Goal: Task Accomplishment & Management: Complete application form

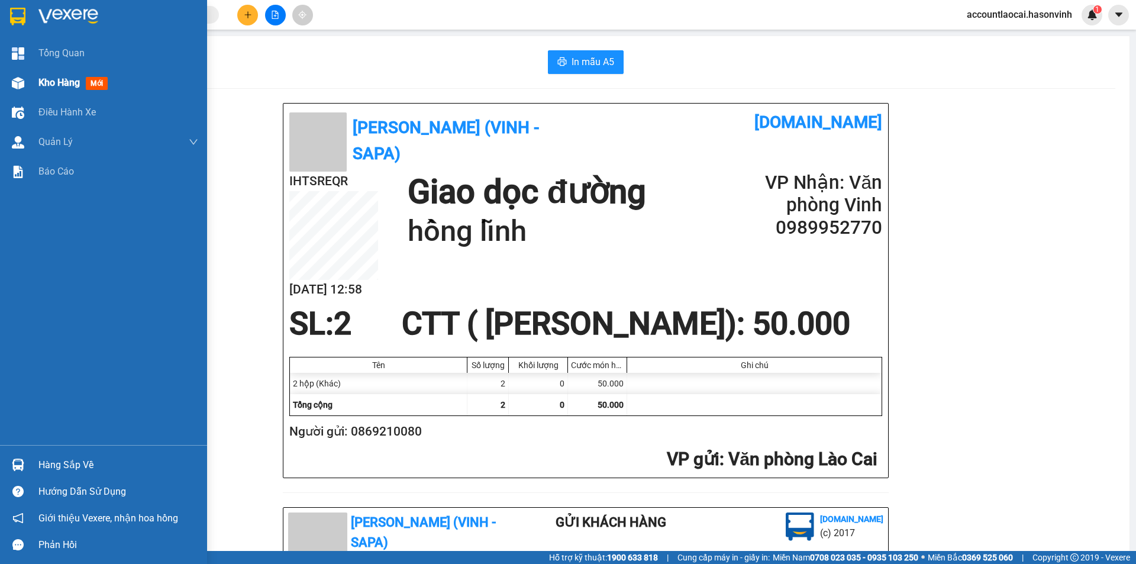
click at [42, 77] on span "Kho hàng" at bounding box center [58, 82] width 41 height 11
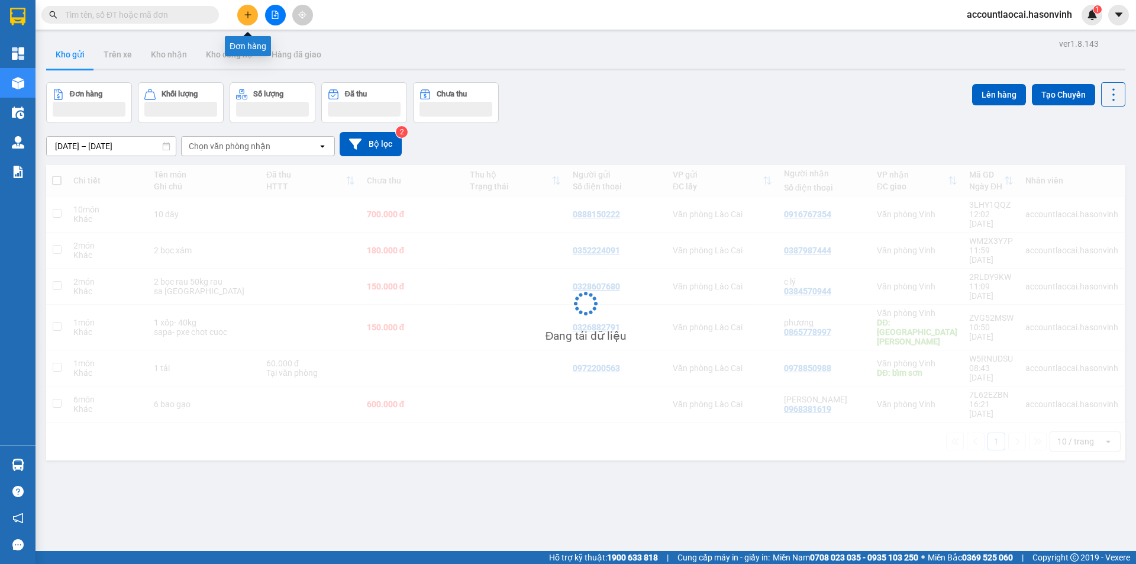
click at [244, 13] on icon "plus" at bounding box center [248, 15] width 8 height 8
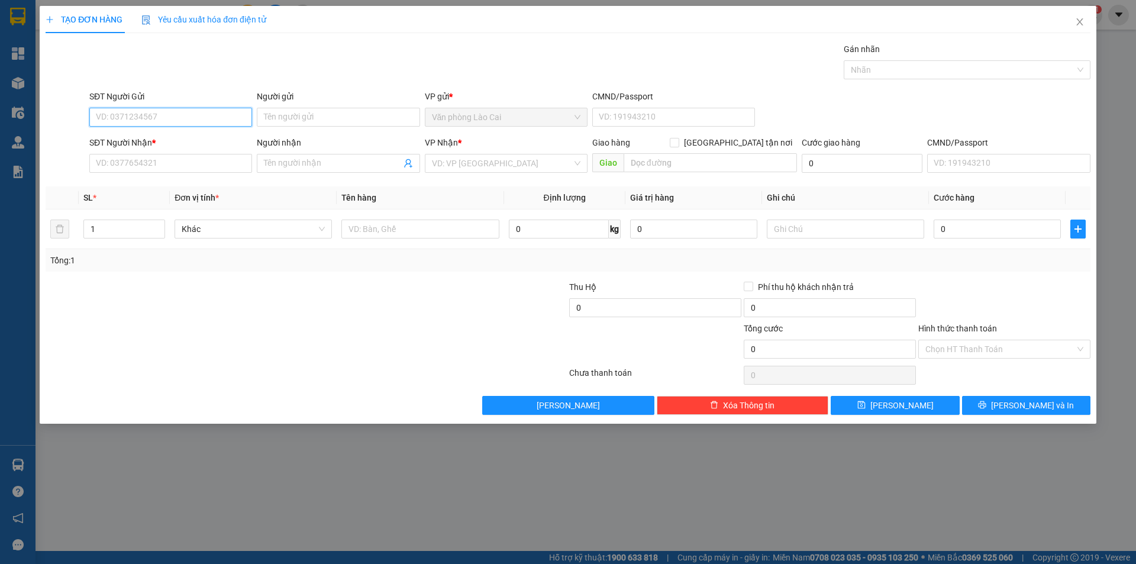
click at [159, 111] on input "SĐT Người Gửi" at bounding box center [170, 117] width 163 height 19
click at [159, 111] on input "245" at bounding box center [170, 117] width 163 height 19
click at [147, 138] on div "0916190245" at bounding box center [170, 140] width 148 height 13
type input "0916190245"
type input "0368585028"
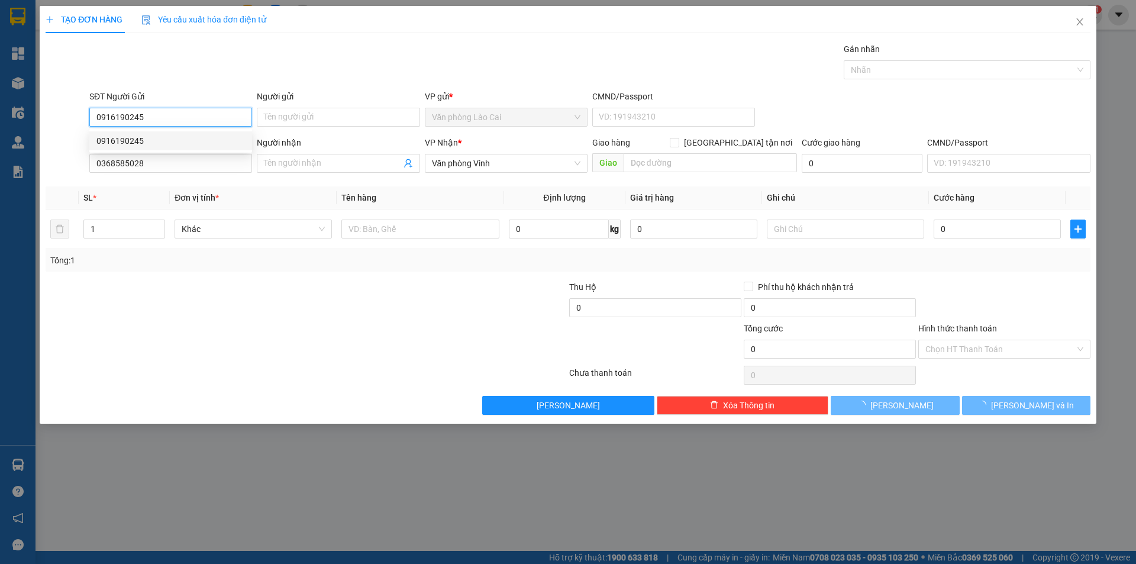
type input "450.000"
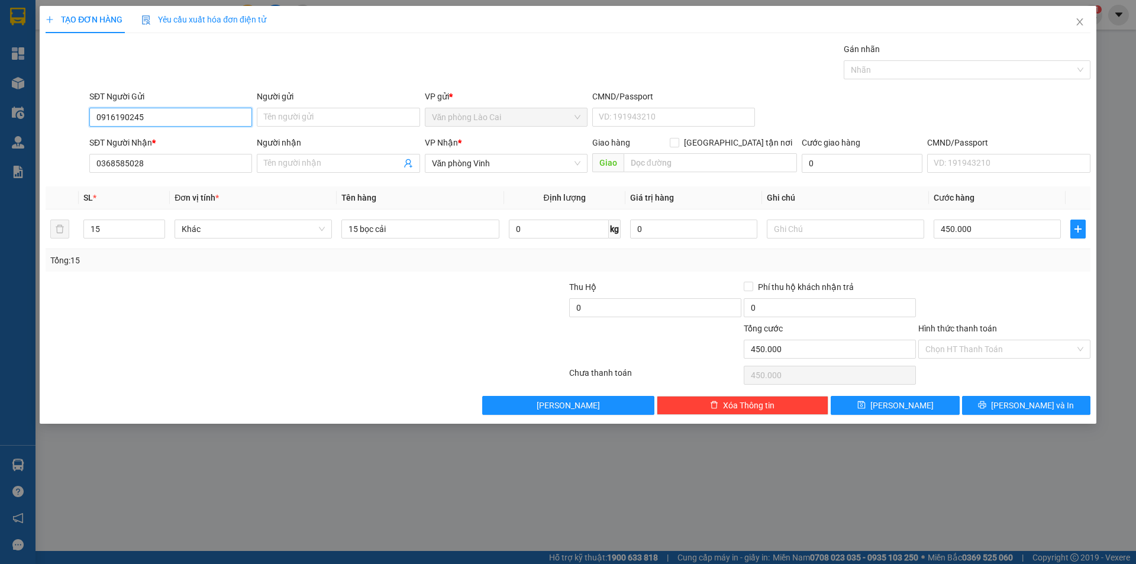
drag, startPoint x: 164, startPoint y: 113, endPoint x: 82, endPoint y: 126, distance: 83.3
click at [82, 126] on div "SĐT Người Gửi 0916190245 Người gửi Tên người gửi VP gửi * Văn phòng Lào Cai CMN…" at bounding box center [567, 110] width 1047 height 41
click at [134, 135] on div "0964202345" at bounding box center [170, 140] width 148 height 13
type input "0964202345"
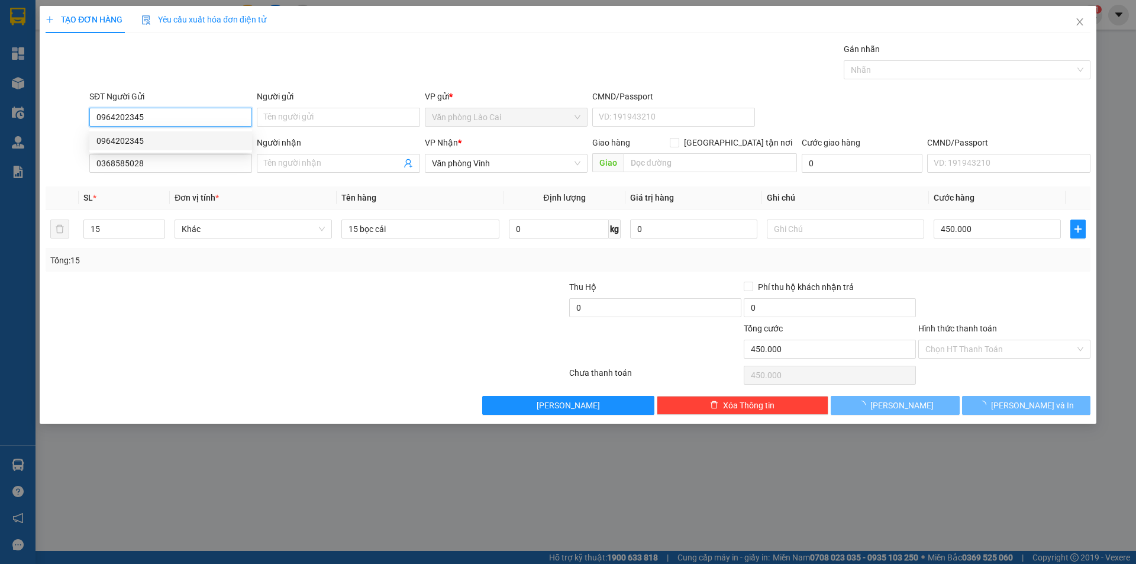
type input "350.000"
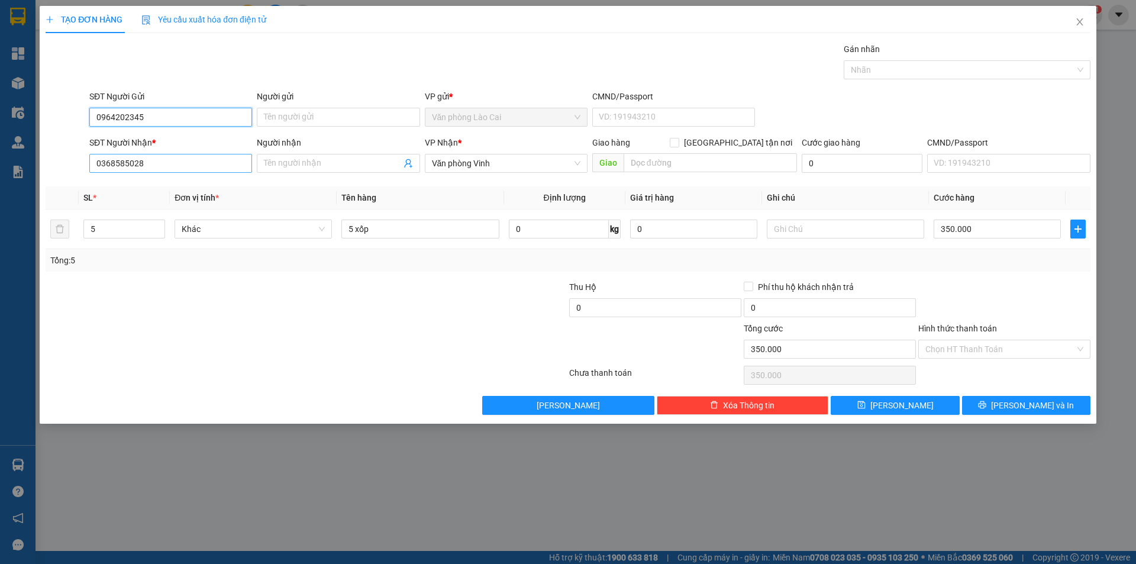
type input "0964202345"
drag, startPoint x: 160, startPoint y: 165, endPoint x: 31, endPoint y: 195, distance: 132.4
click at [31, 195] on div "TẠO ĐƠN HÀNG Yêu cầu xuất hóa đơn điện tử Transit Pickup Surcharge Ids Transit …" at bounding box center [568, 282] width 1136 height 564
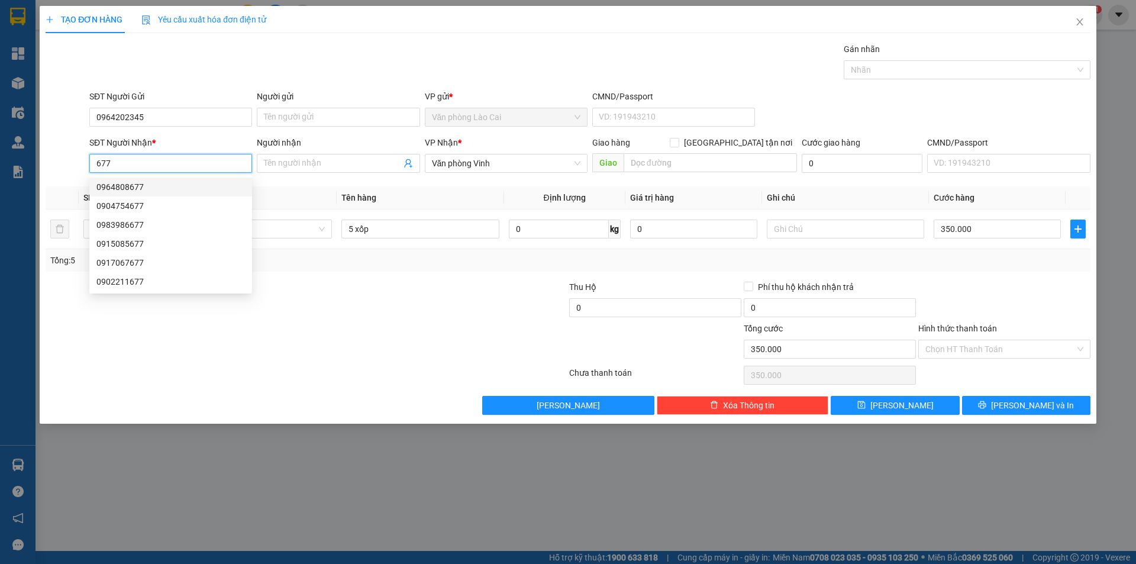
click at [114, 185] on div "0964808677" at bounding box center [170, 186] width 148 height 13
type input "0964808677"
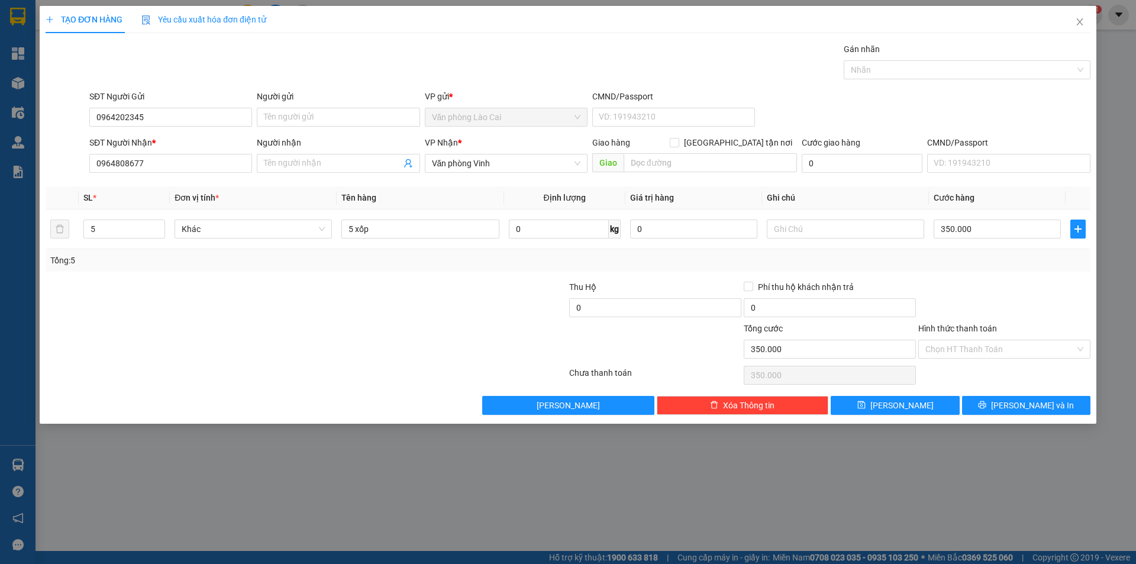
click at [403, 282] on div at bounding box center [480, 300] width 175 height 41
click at [396, 232] on input "5 xốp" at bounding box center [419, 228] width 157 height 19
click at [355, 225] on input "5 xốp" at bounding box center [419, 228] width 157 height 19
click at [376, 226] on input "4 xốp" at bounding box center [419, 228] width 157 height 19
type input "4 xốp + 5 dào"
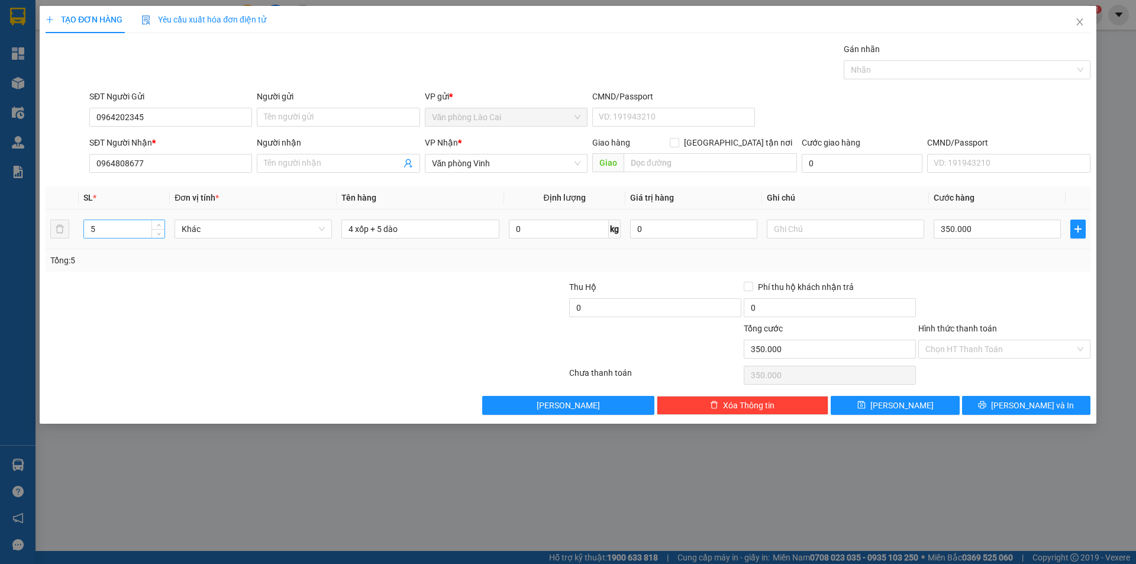
click at [128, 224] on input "5" at bounding box center [124, 229] width 80 height 18
type input "9"
click at [866, 401] on icon "save" at bounding box center [861, 405] width 8 height 8
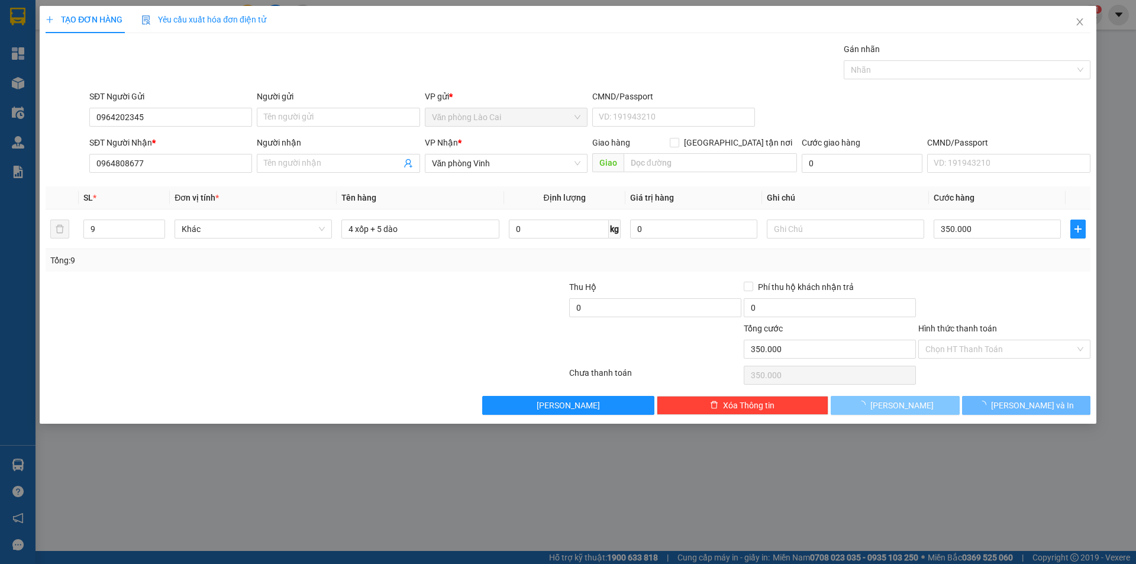
type input "0"
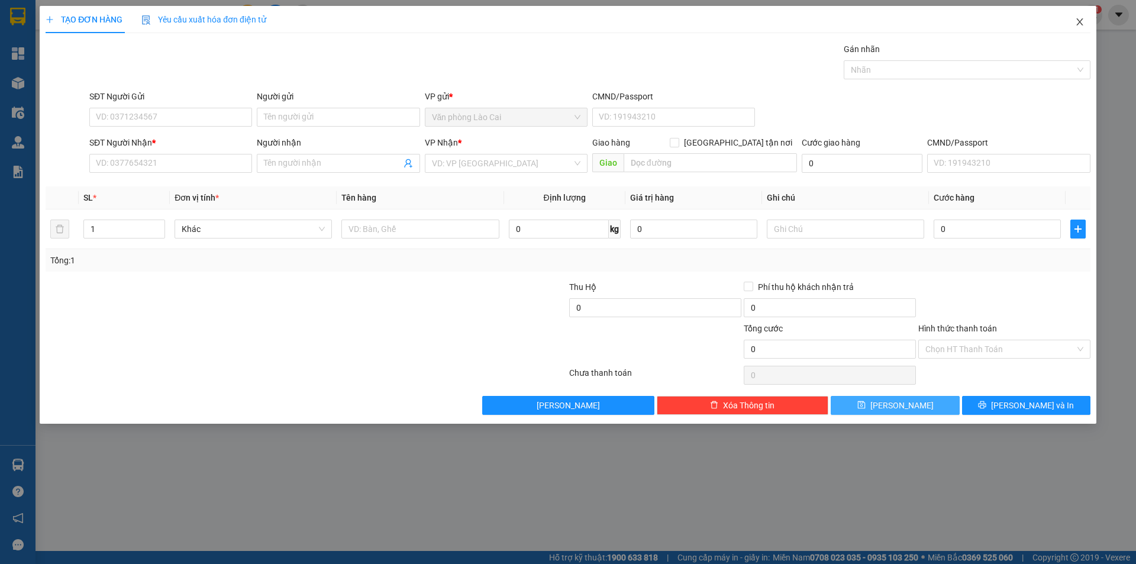
click at [1077, 27] on icon "close" at bounding box center [1079, 21] width 9 height 9
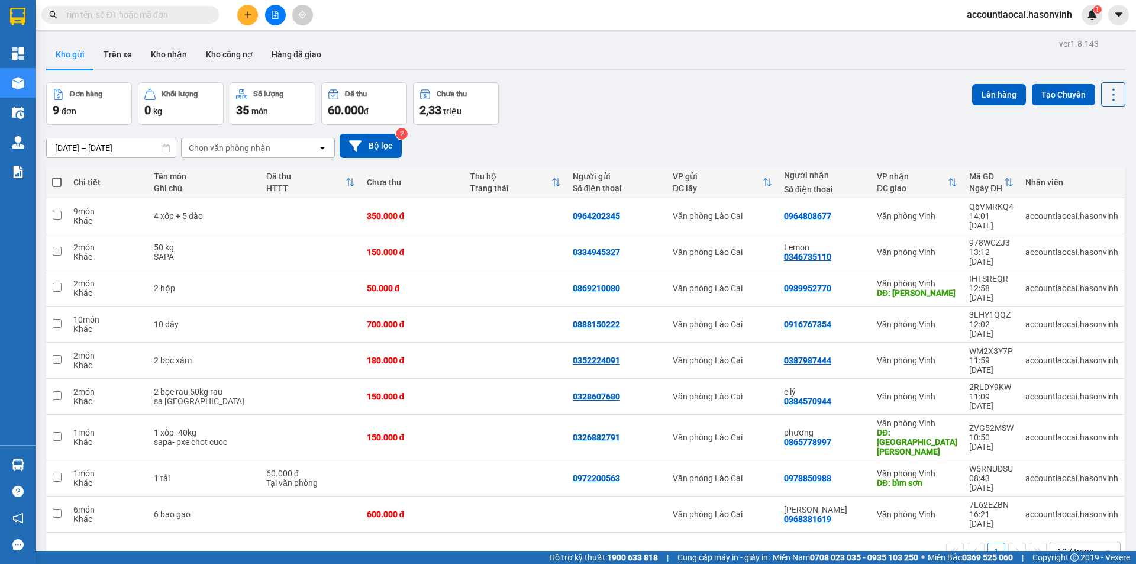
scroll to position [54, 0]
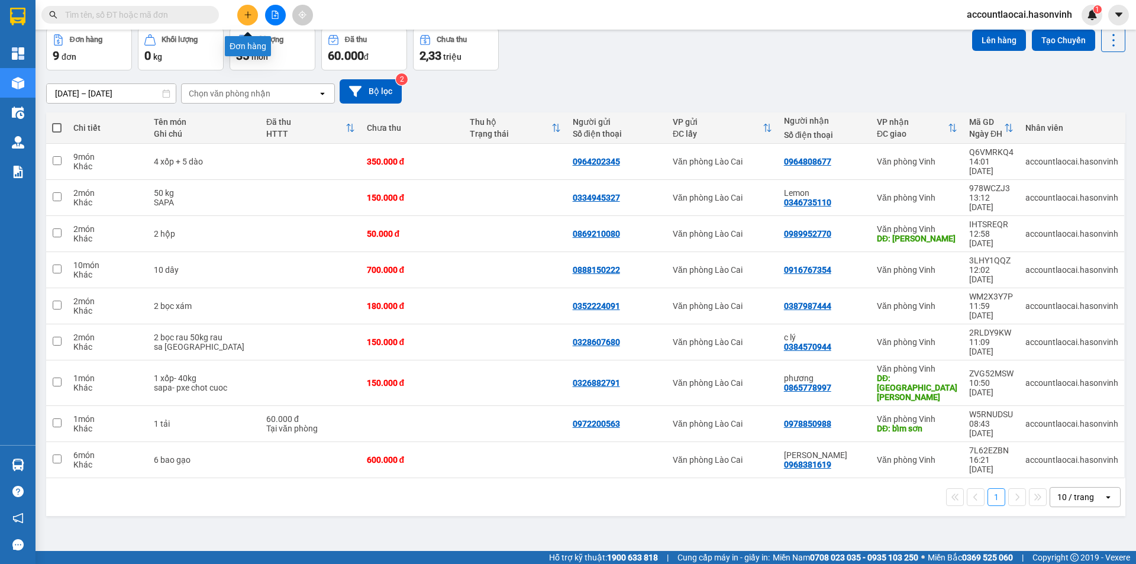
click at [254, 13] on button at bounding box center [247, 15] width 21 height 21
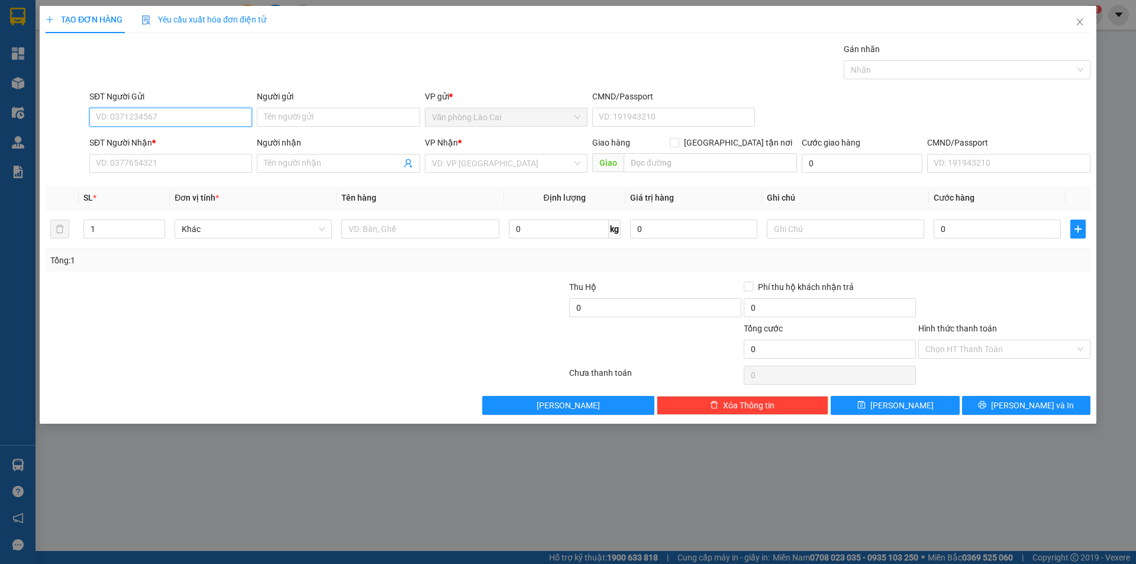
click at [171, 120] on input "SĐT Người Gửi" at bounding box center [170, 117] width 163 height 19
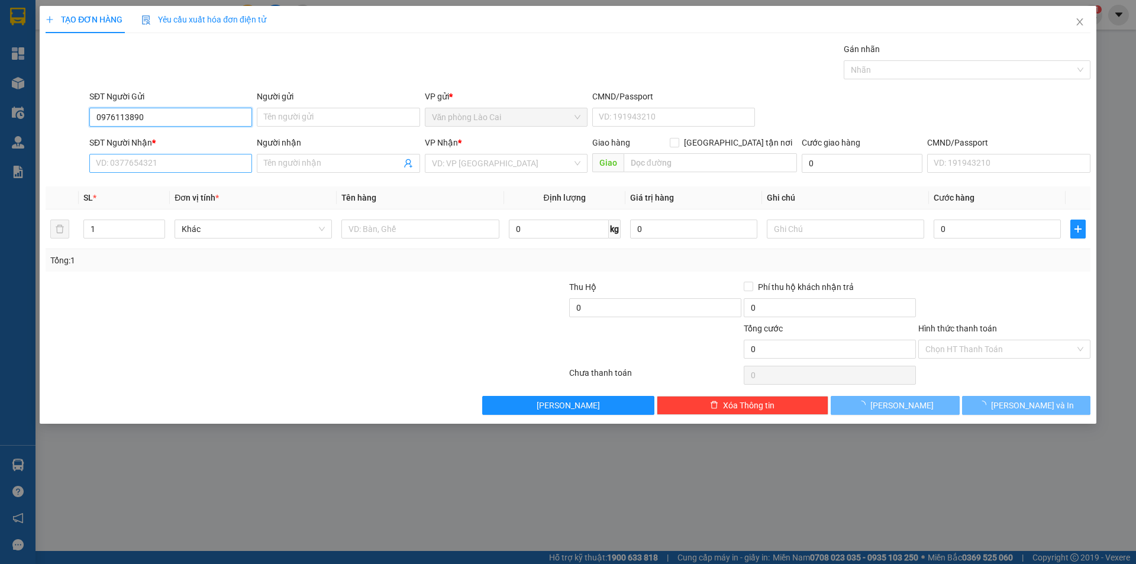
type input "0976113890"
click at [163, 160] on input "SĐT Người Nhận *" at bounding box center [170, 163] width 163 height 19
type input "0987230941"
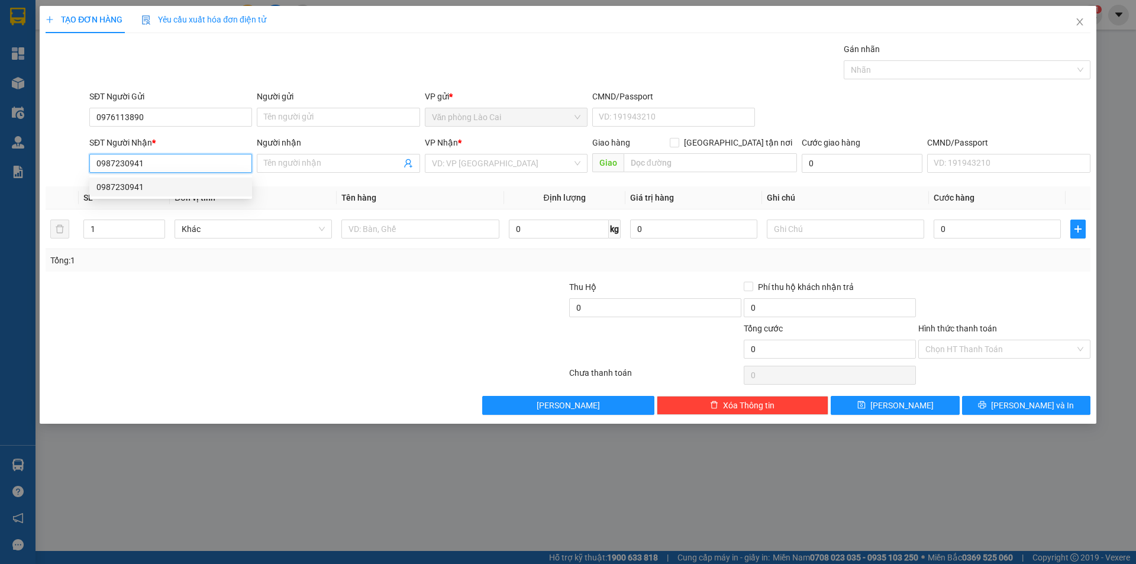
click at [164, 186] on div "0987230941" at bounding box center [170, 186] width 148 height 13
type input "70.000"
type input "0987230941"
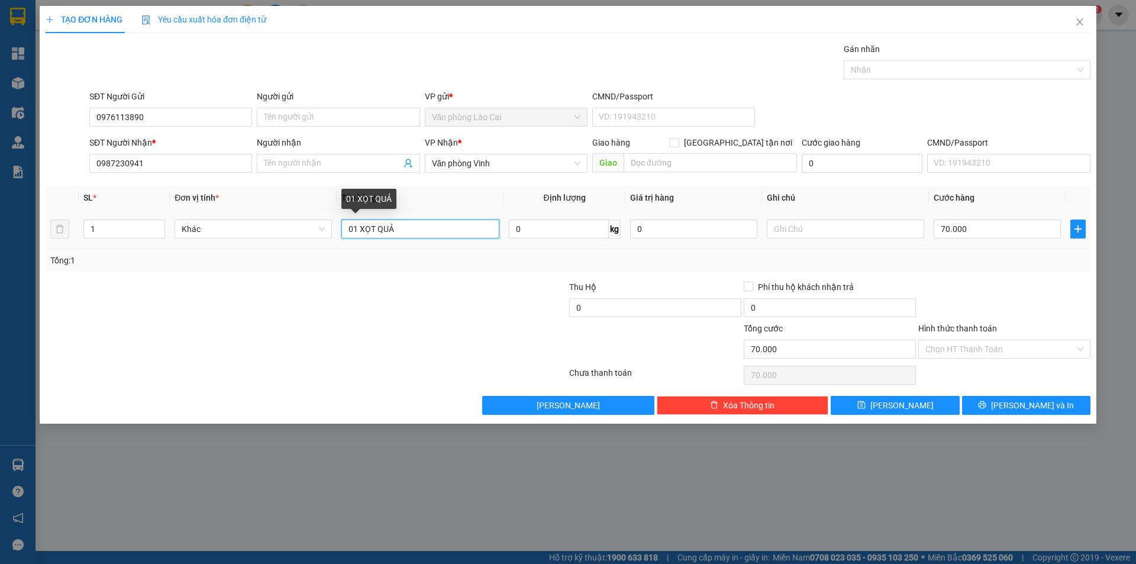
drag, startPoint x: 452, startPoint y: 234, endPoint x: 261, endPoint y: 240, distance: 190.6
click at [261, 240] on tr "1 Khác 01 XỌT QUẢ 0 kg 0 70.000" at bounding box center [568, 229] width 1045 height 40
type input "1 xốp"
click at [1016, 232] on input "70.000" at bounding box center [997, 228] width 127 height 19
type input "5"
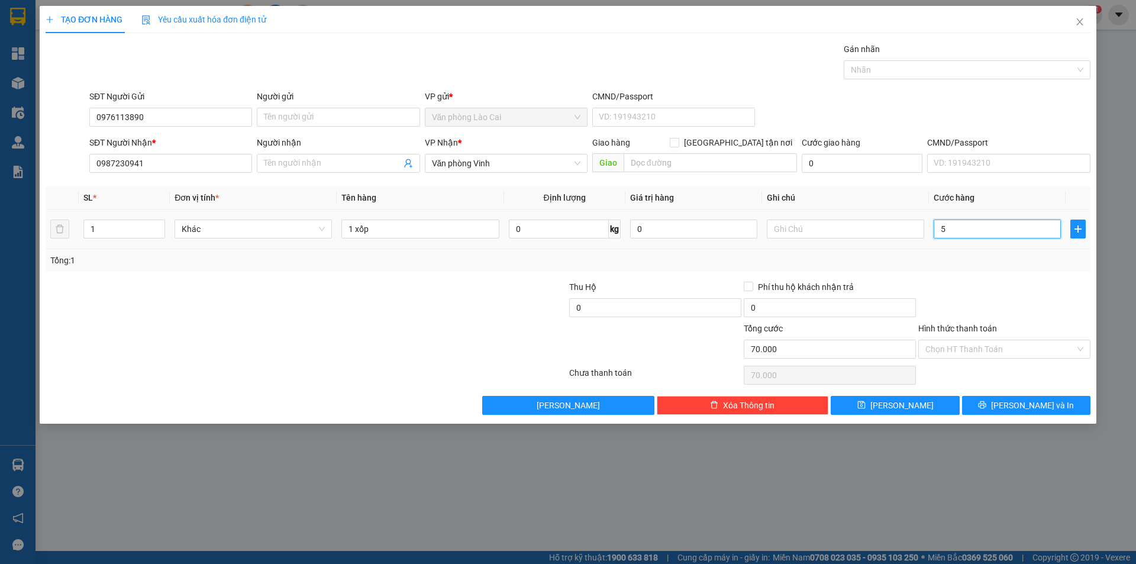
type input "5"
type input "50"
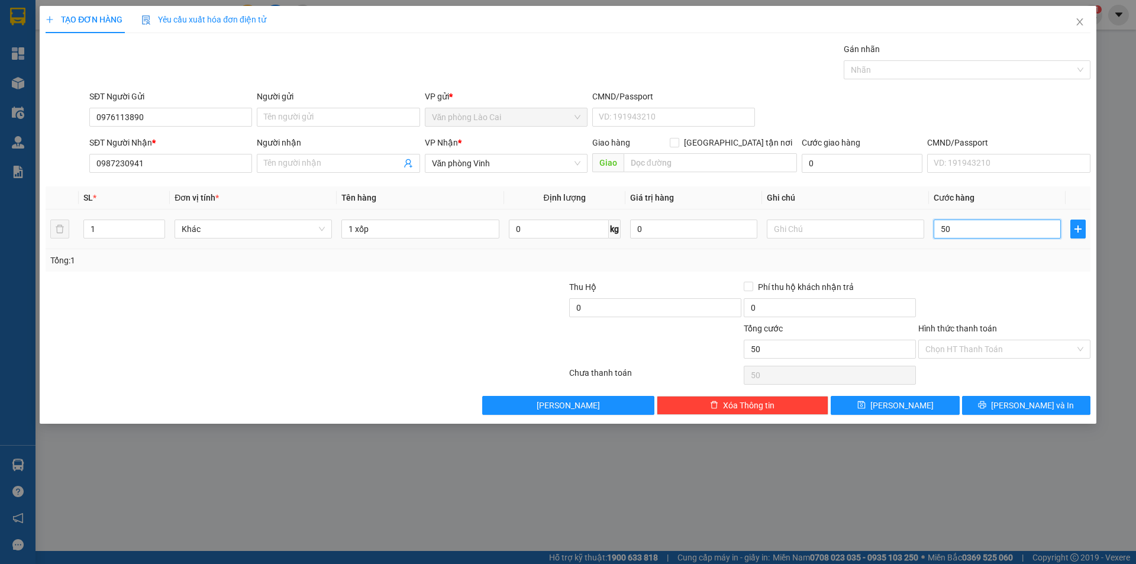
type input "500"
type input "5.000"
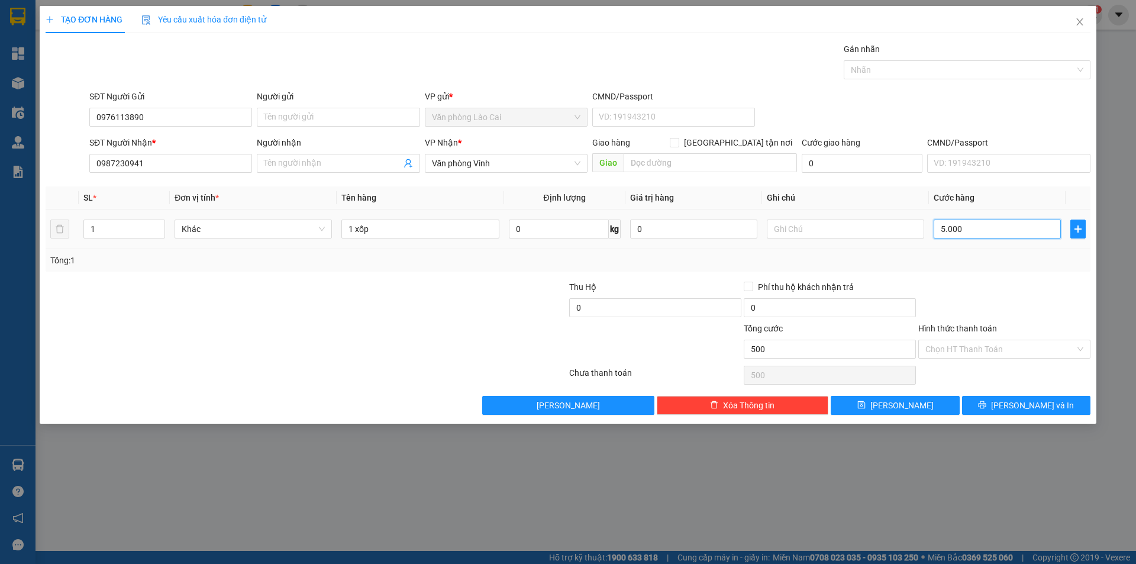
type input "5.000"
type input "50.000"
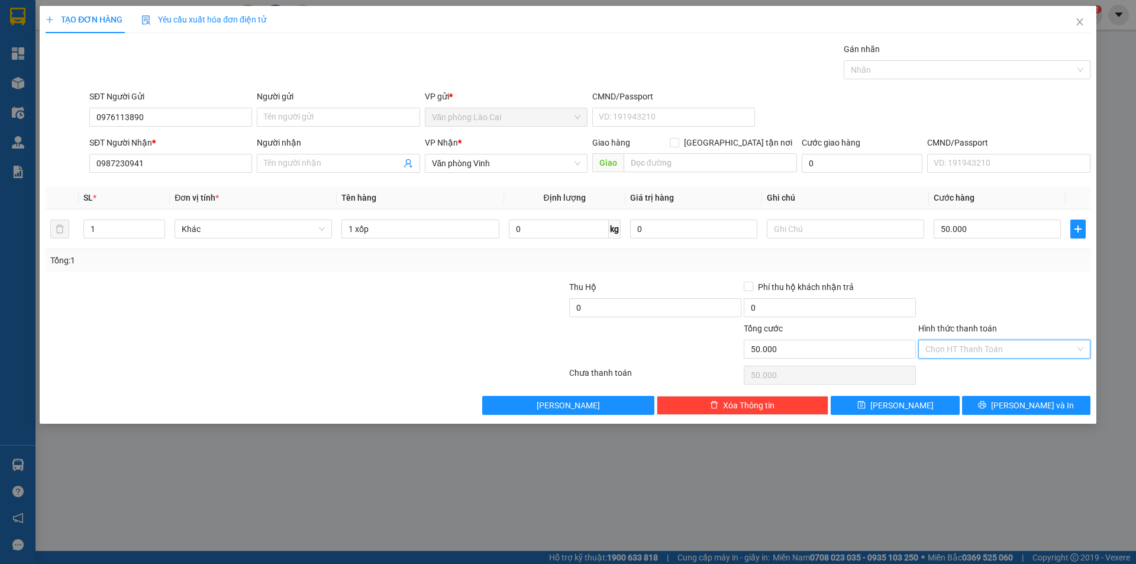
click at [1012, 350] on input "Hình thức thanh toán" at bounding box center [1000, 349] width 150 height 18
click at [982, 373] on div "Tại văn phòng" at bounding box center [1004, 372] width 158 height 13
type input "0"
click at [999, 402] on button "[PERSON_NAME] và In" at bounding box center [1026, 405] width 128 height 19
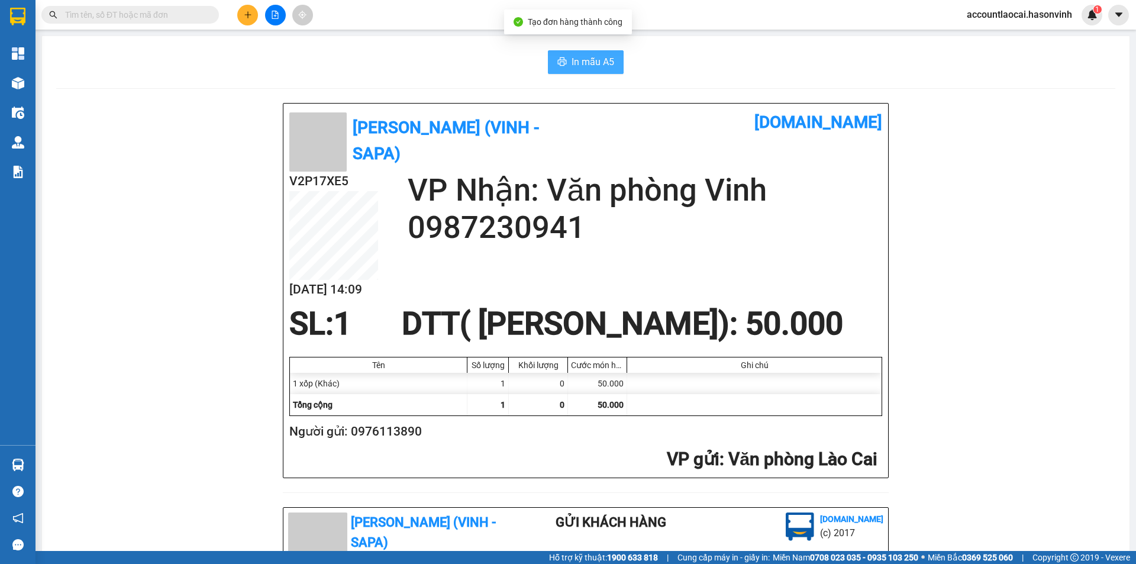
click at [576, 66] on span "In mẫu A5" at bounding box center [592, 61] width 43 height 15
